Goal: Check status: Check status

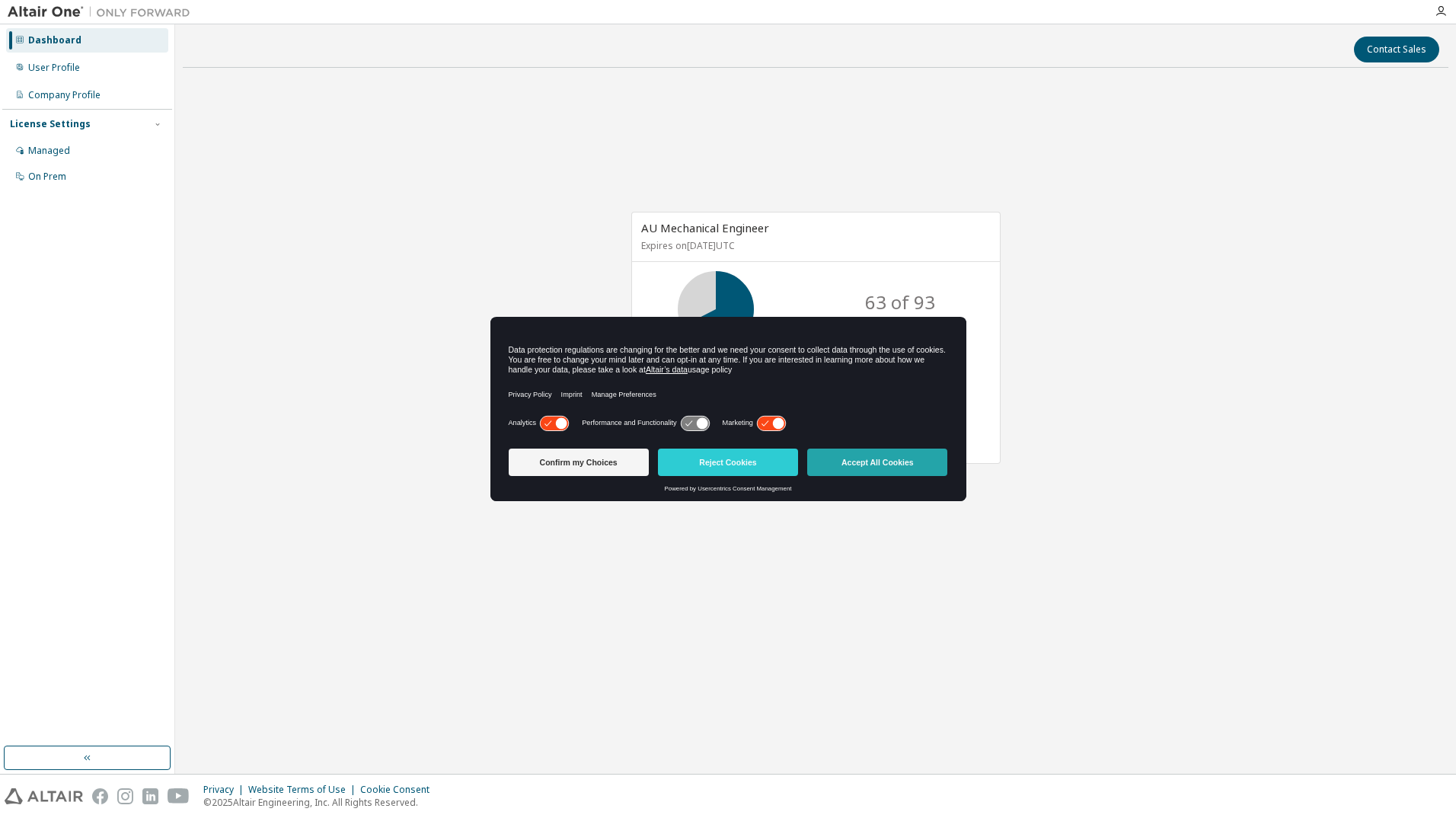
click at [882, 467] on button "Accept All Cookies" at bounding box center [877, 462] width 140 height 28
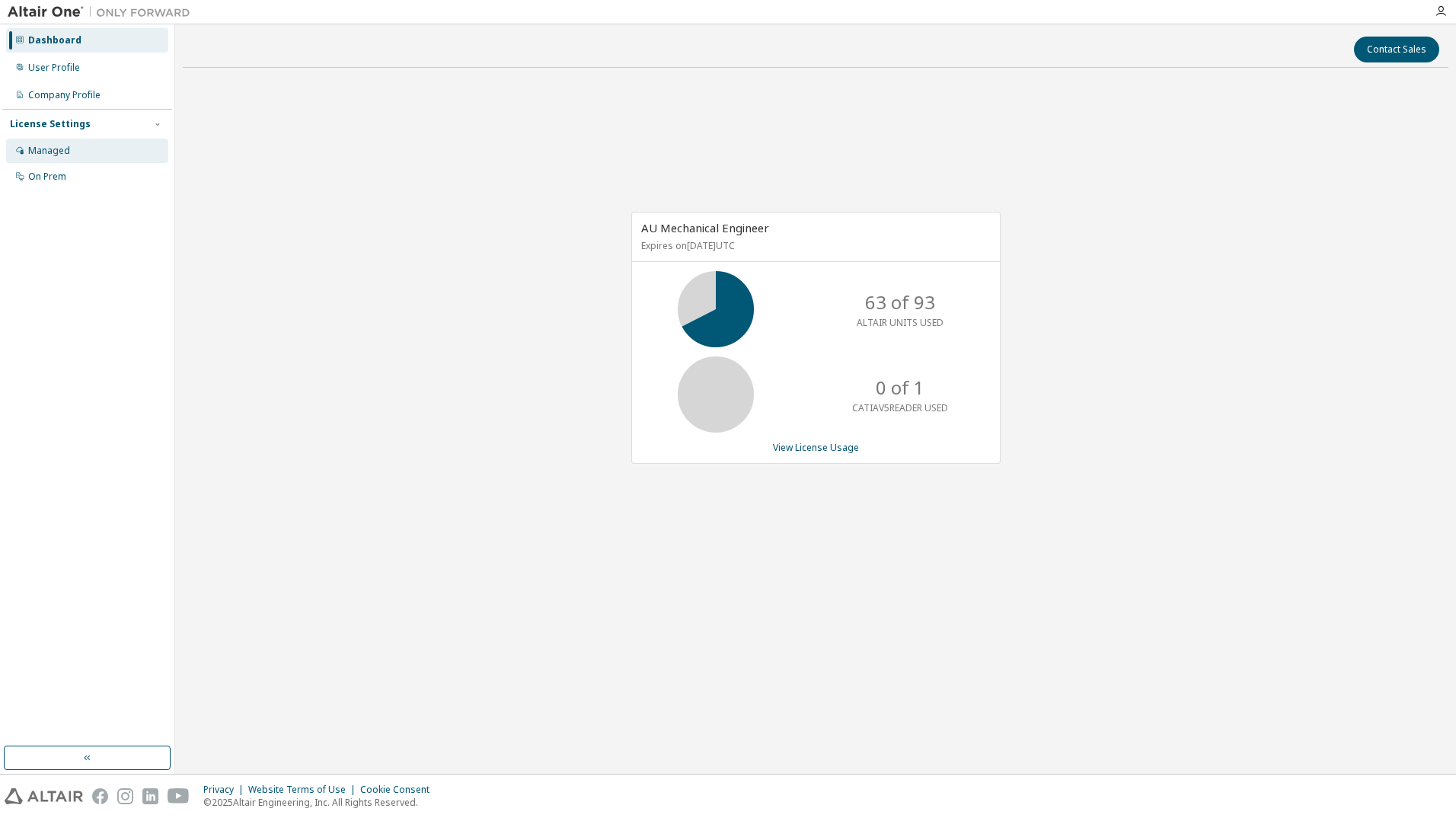
click at [39, 144] on div "Managed" at bounding box center [49, 150] width 41 height 12
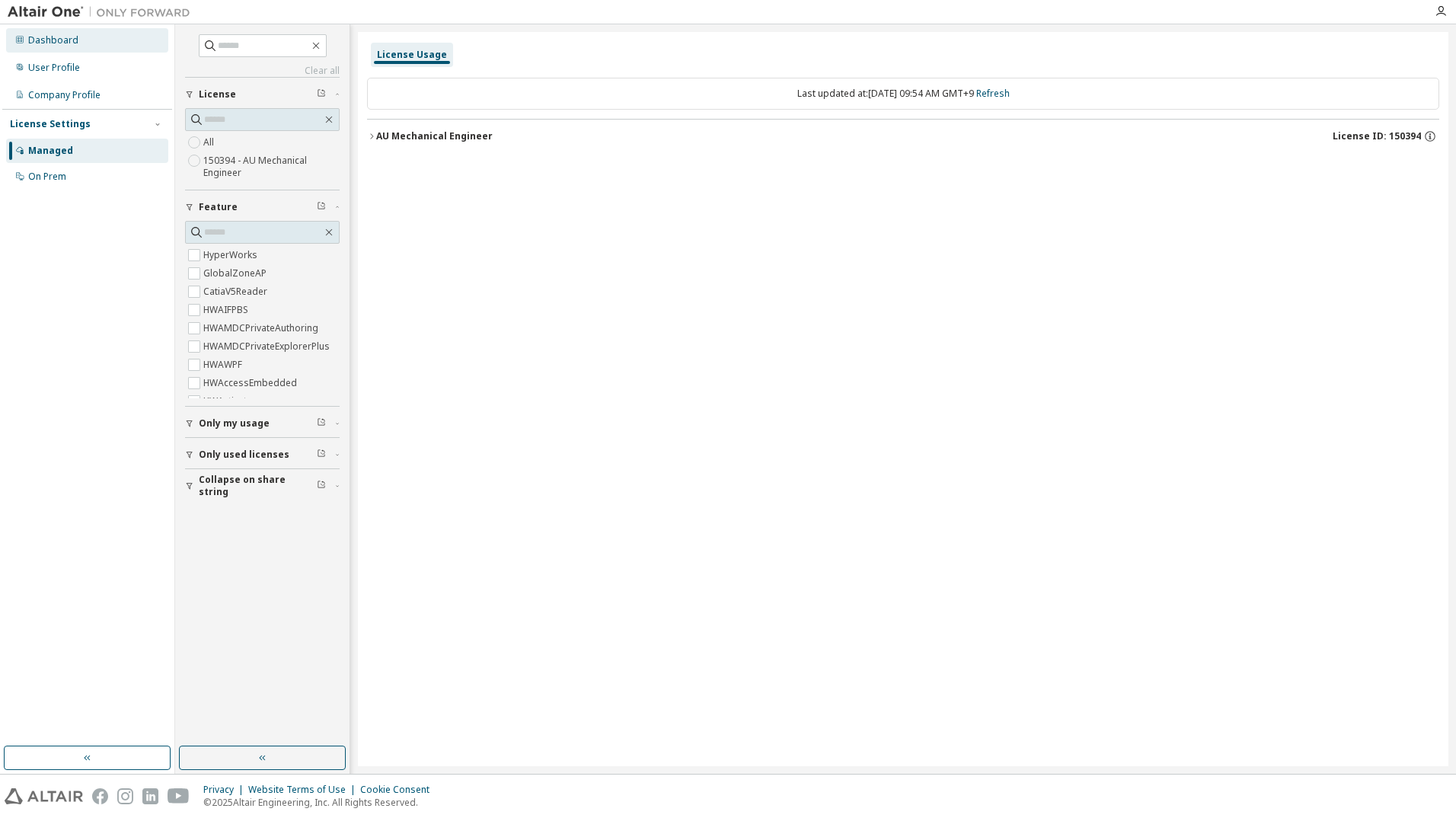
click at [55, 46] on div "Dashboard" at bounding box center [87, 41] width 162 height 25
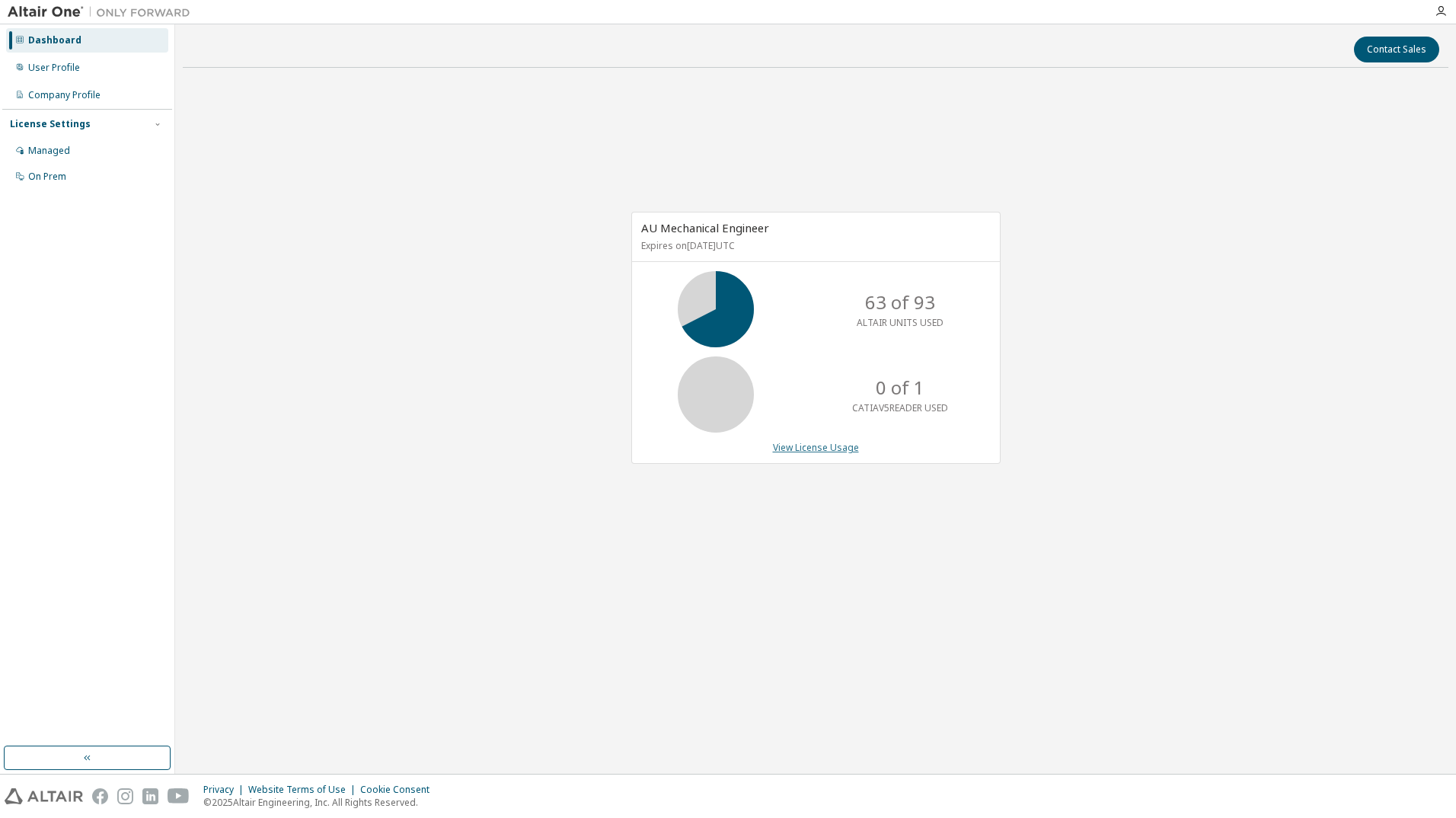
click at [793, 444] on link "View License Usage" at bounding box center [816, 447] width 86 height 13
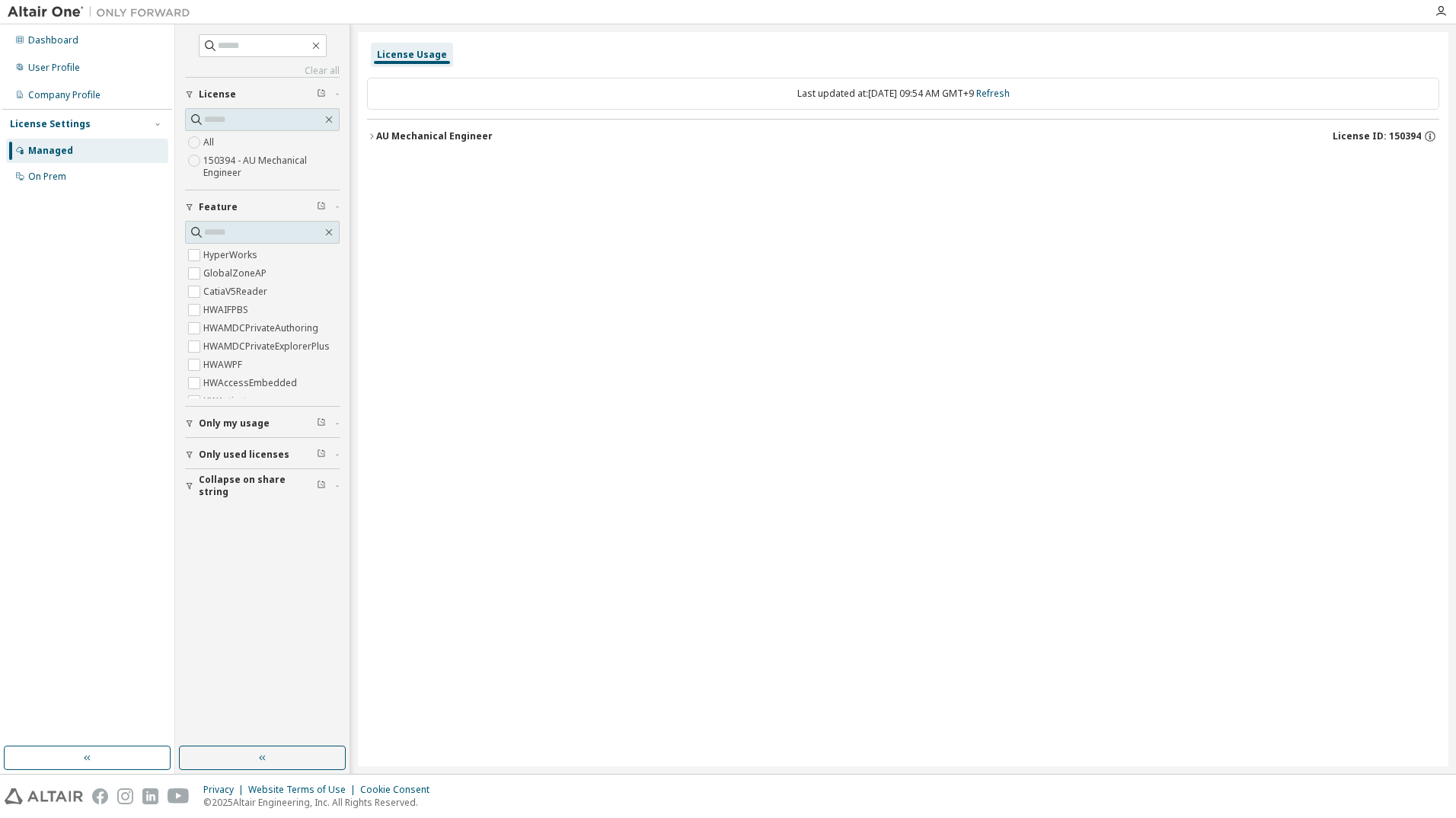
click at [374, 138] on icon "button" at bounding box center [371, 135] width 9 height 9
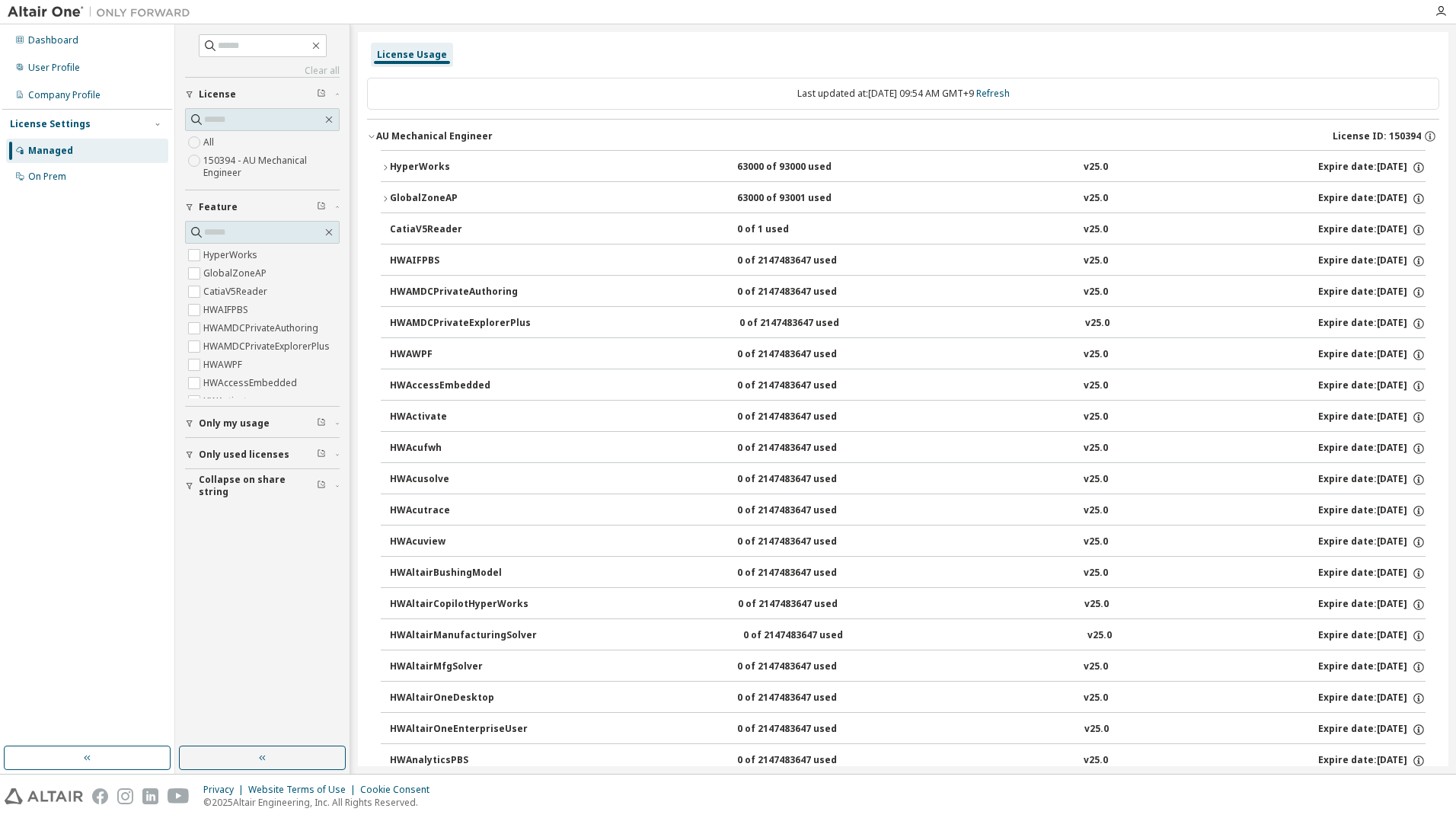
click at [385, 164] on icon "button" at bounding box center [384, 167] width 9 height 9
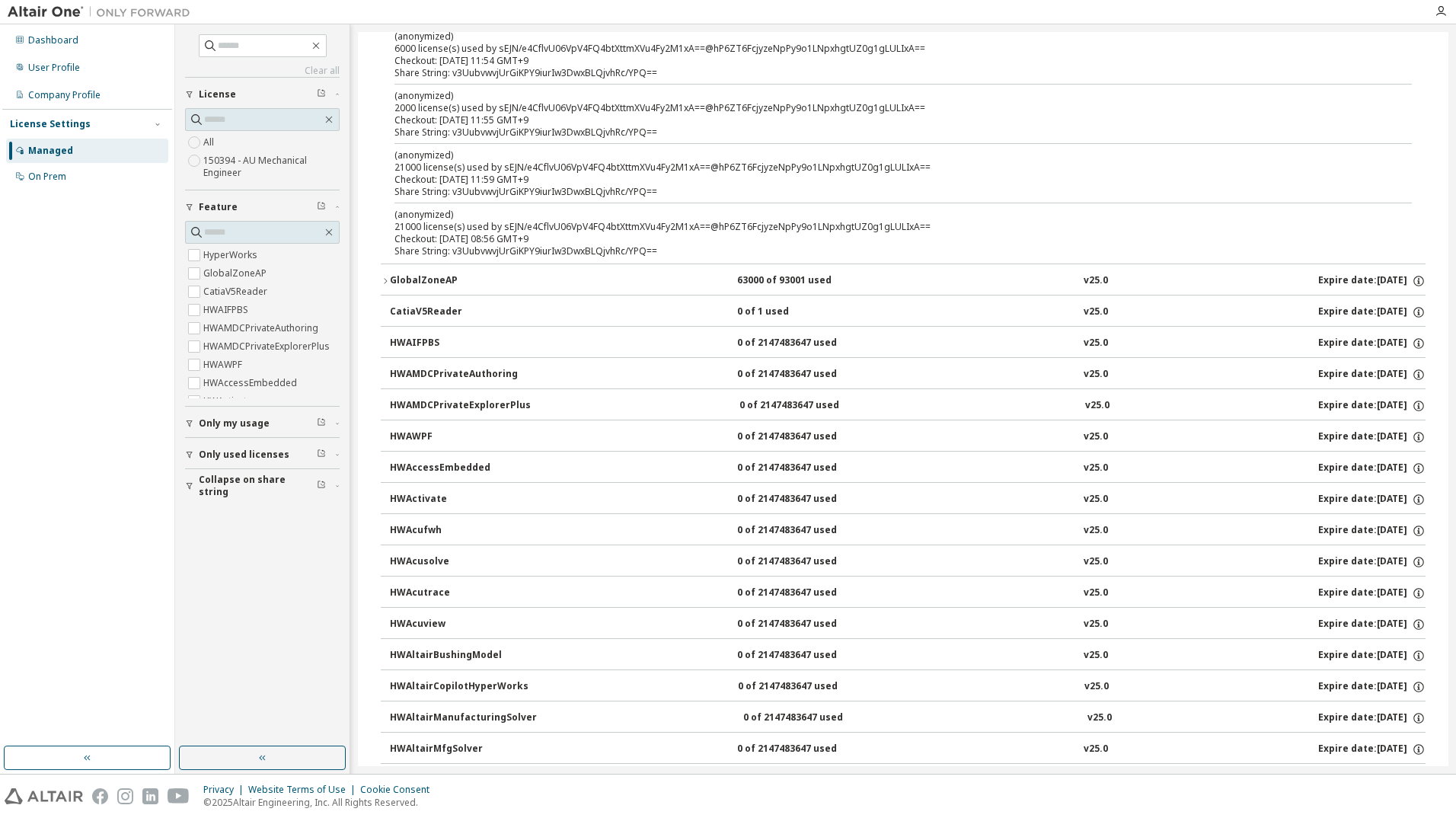
scroll to position [533, 0]
